Goal: Information Seeking & Learning: Learn about a topic

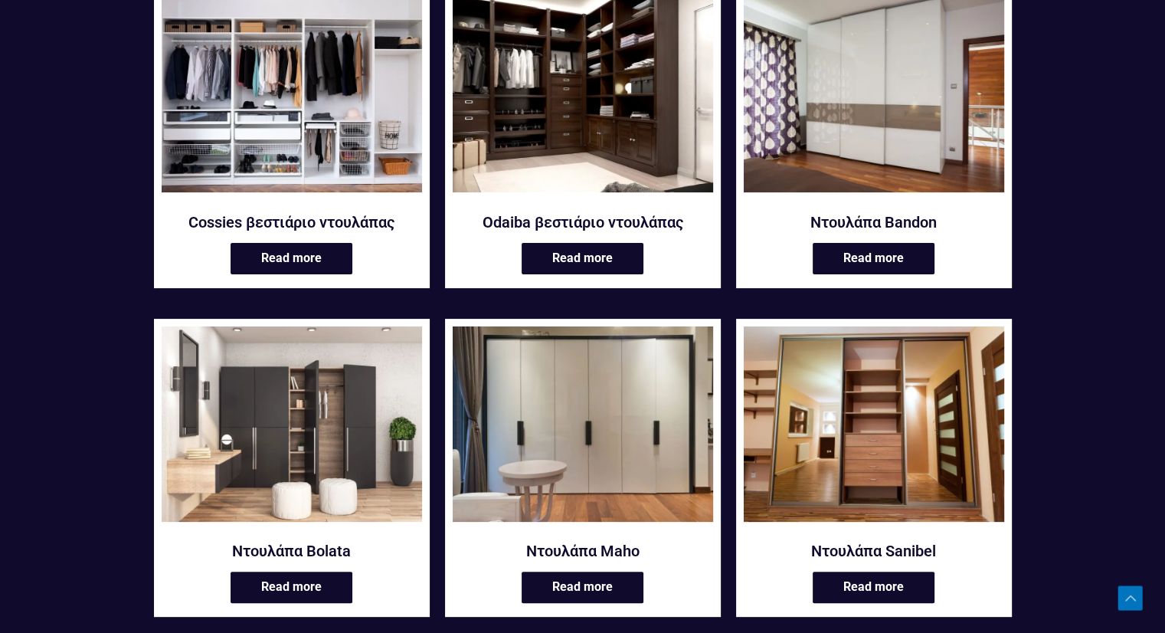
scroll to position [153, 0]
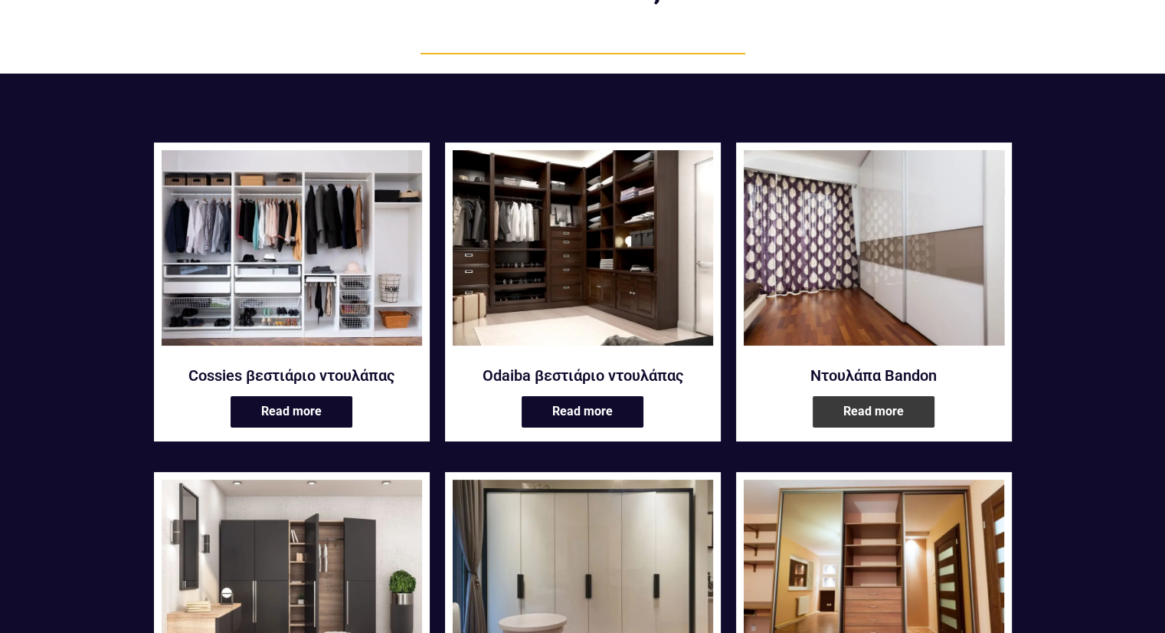
click at [866, 407] on link "Read more" at bounding box center [874, 411] width 122 height 31
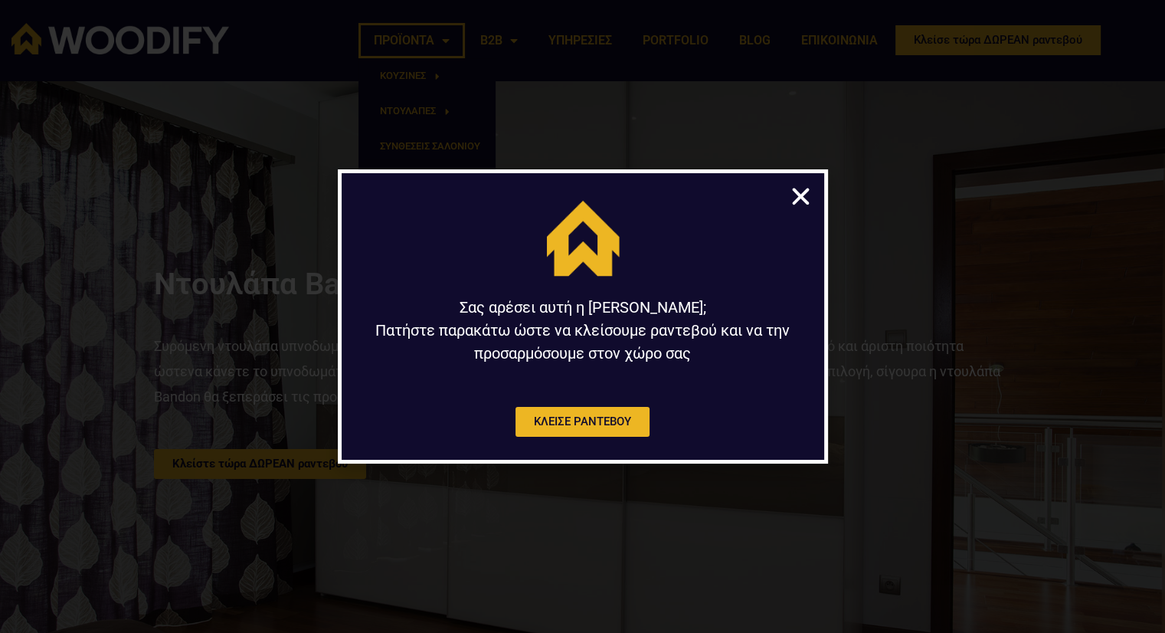
click at [454, 41] on div "Σας αρέσει αυτή η κουζίνα; Πατήστε παρακάτω ώστε να κλείσουμε ραντεβού και να τ…" at bounding box center [582, 316] width 1165 height 633
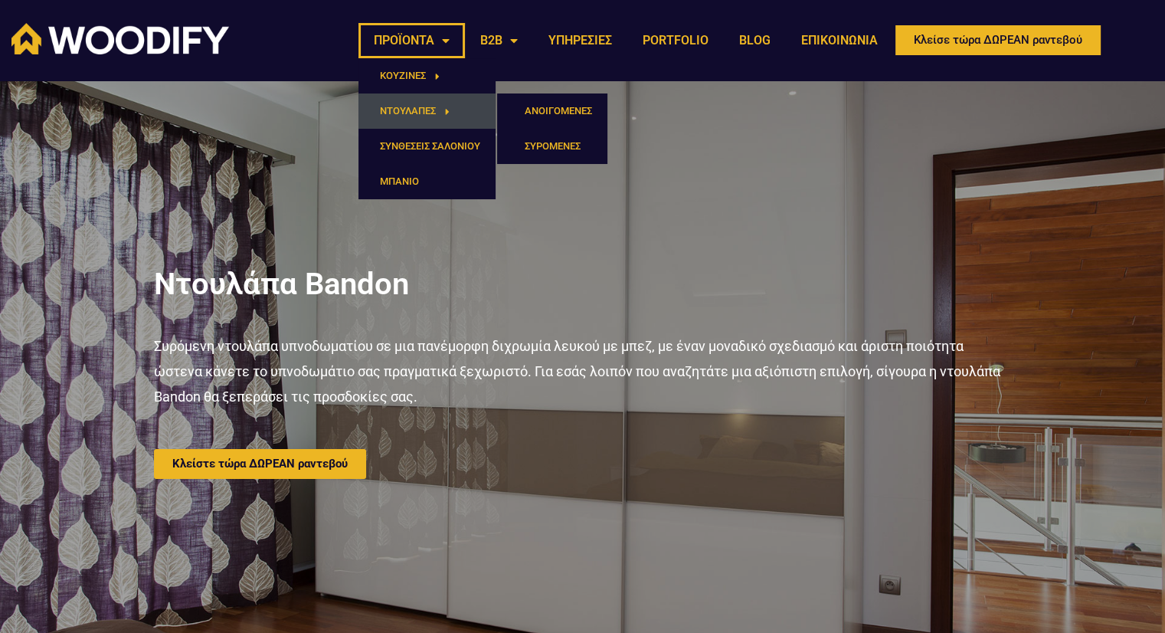
click at [438, 107] on span "Menu" at bounding box center [443, 111] width 14 height 25
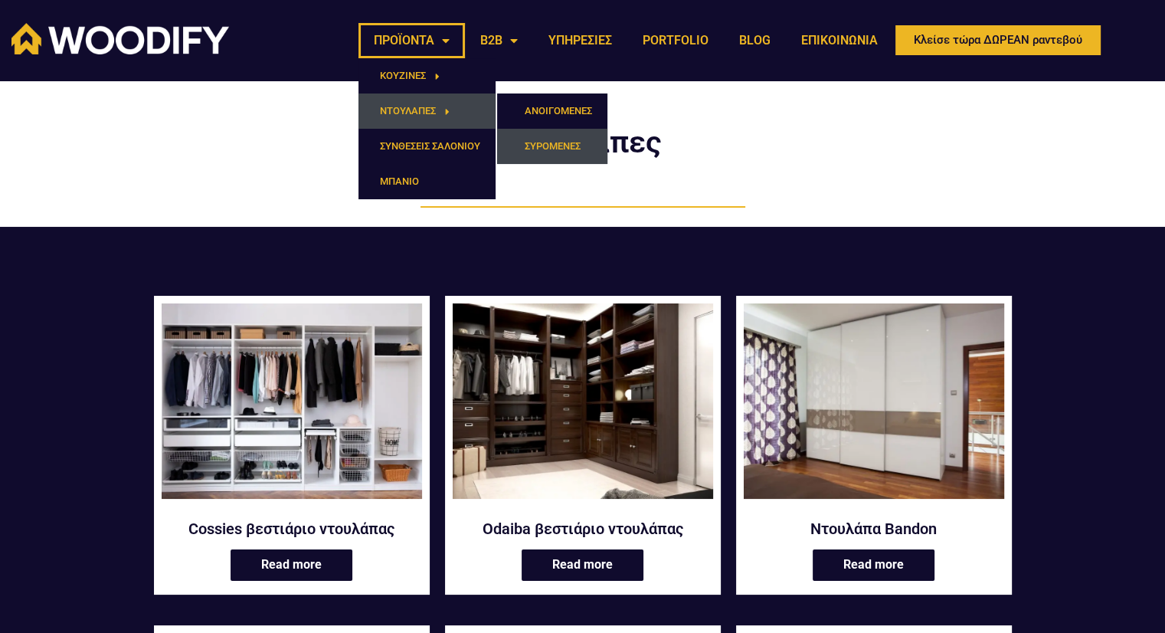
click at [562, 145] on link "ΣΥΡΟΜΕΝΕΣ" at bounding box center [552, 146] width 110 height 35
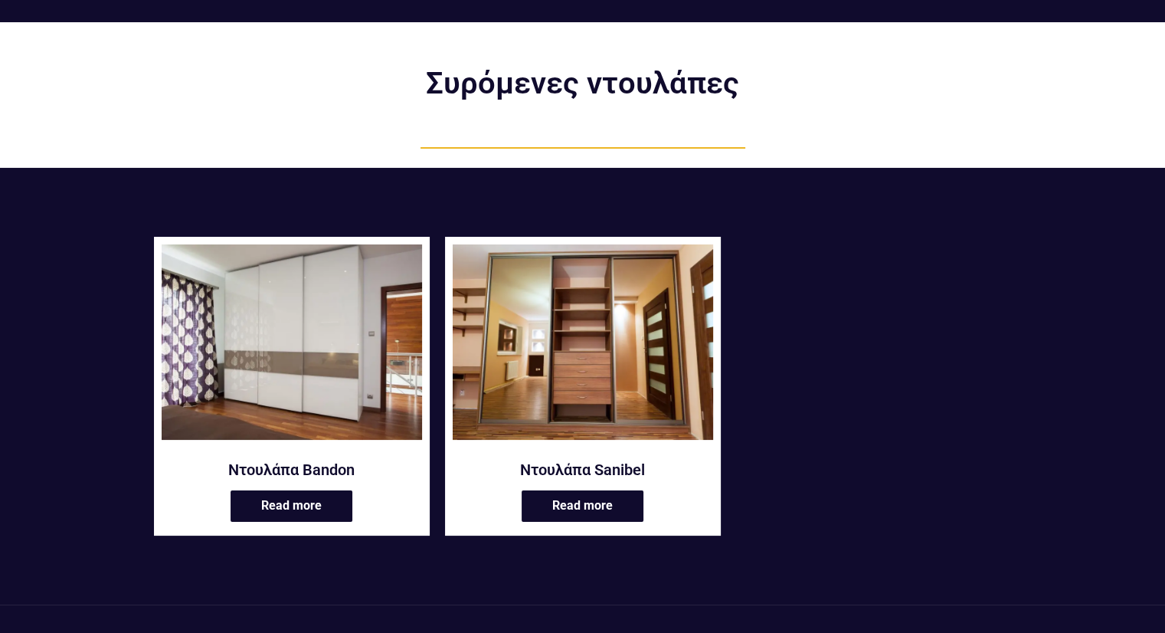
scroll to position [153, 0]
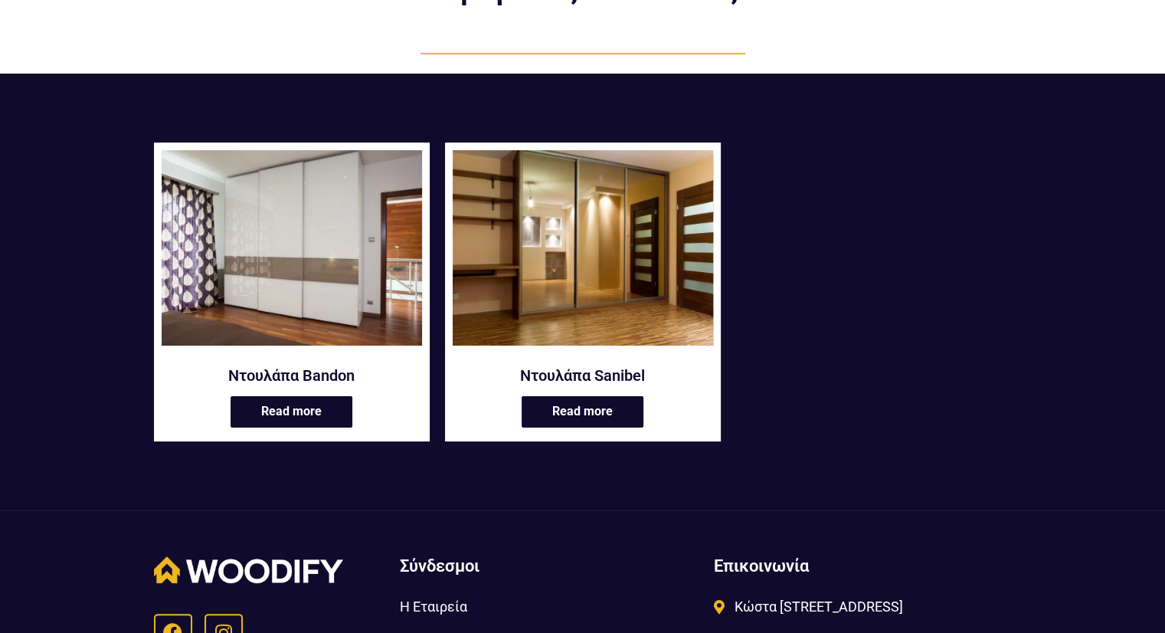
click at [552, 298] on img at bounding box center [583, 247] width 260 height 195
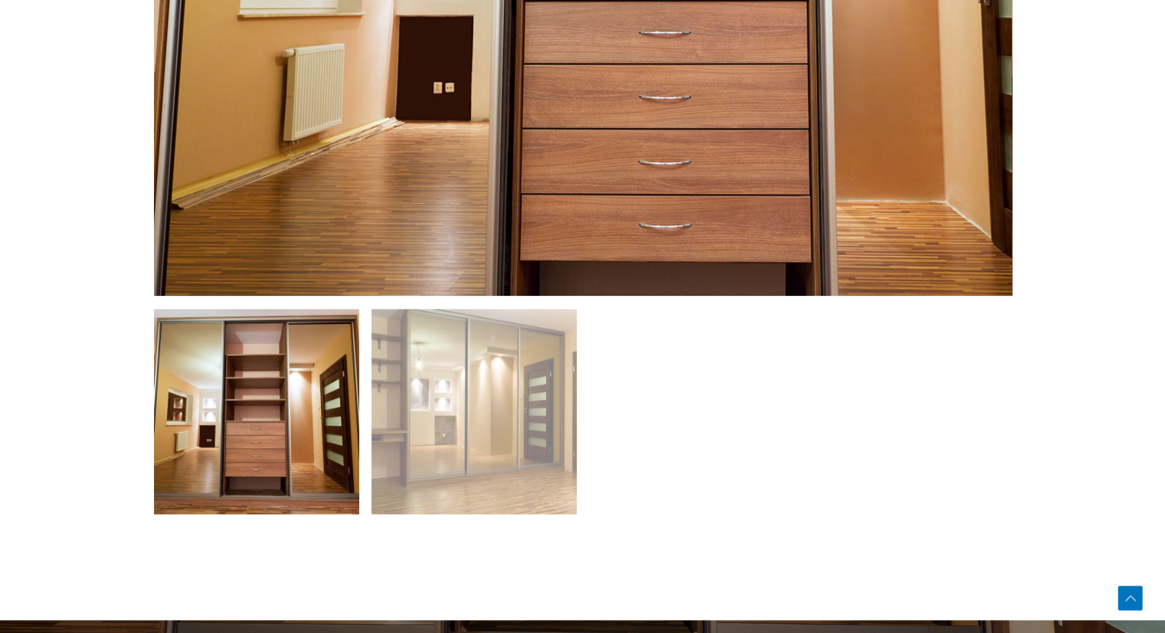
scroll to position [1149, 0]
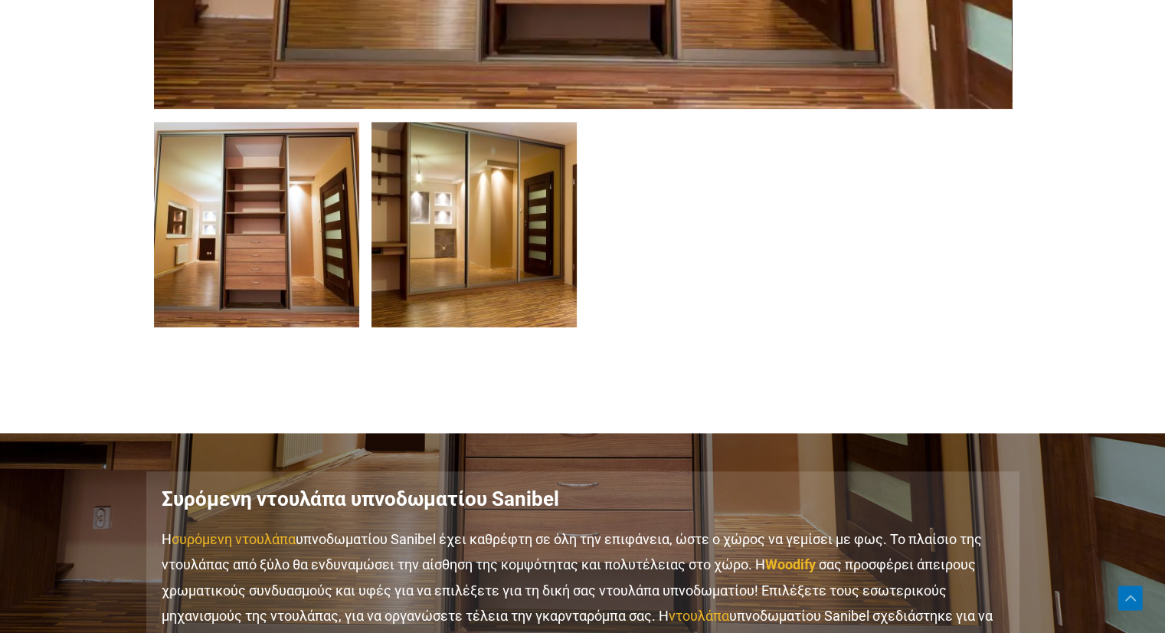
click at [479, 233] on img at bounding box center [474, 224] width 205 height 205
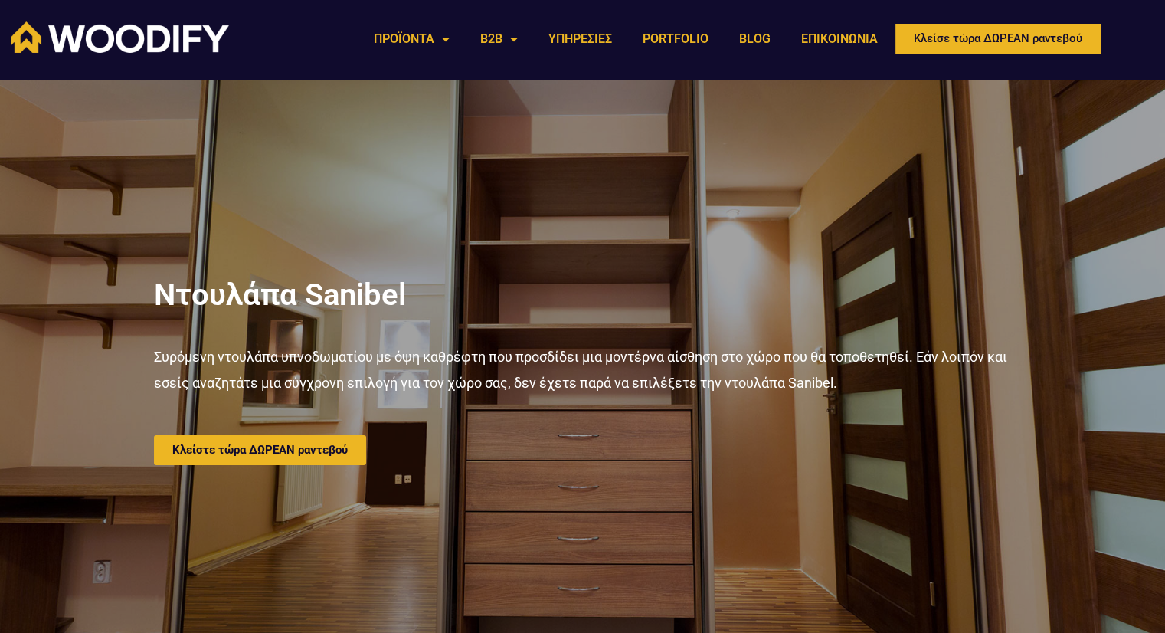
scroll to position [0, 0]
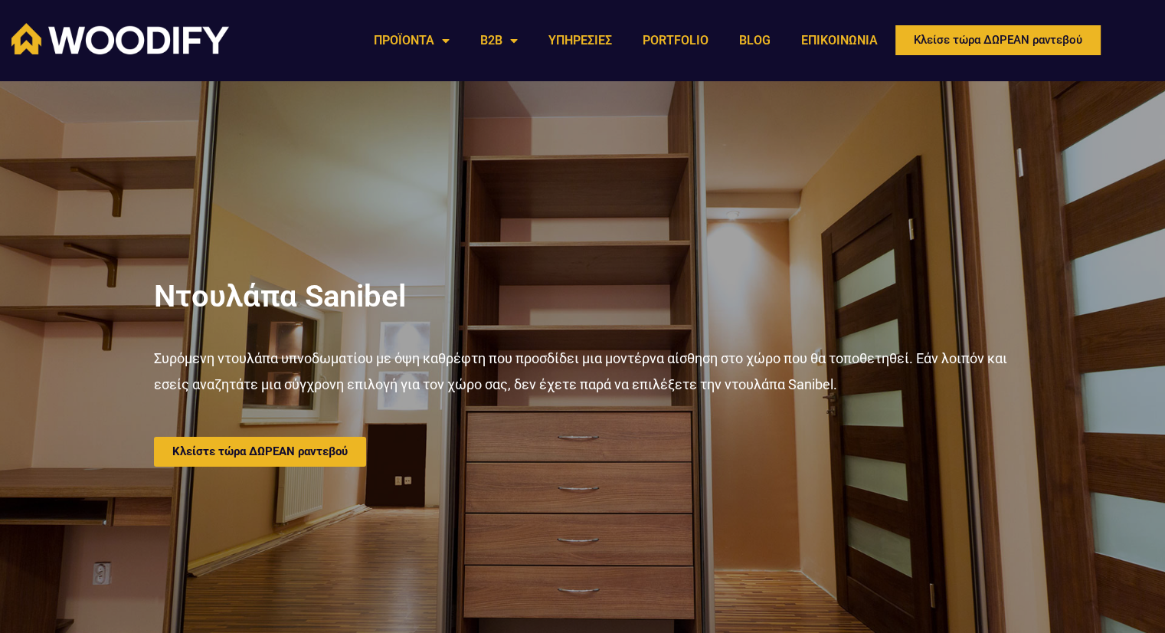
click at [128, 39] on img at bounding box center [120, 38] width 218 height 31
